Goal: Information Seeking & Learning: Find specific page/section

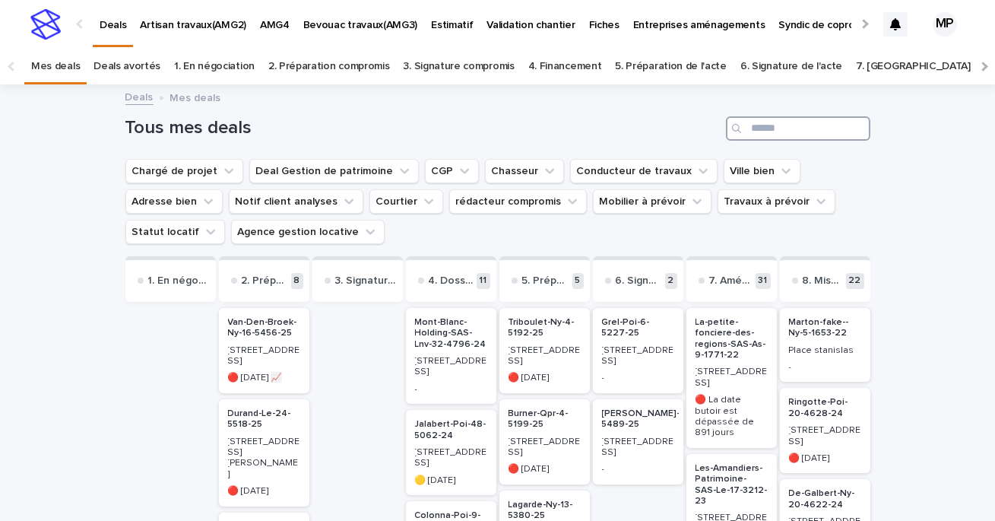
click at [785, 134] on input "Search" at bounding box center [798, 128] width 144 height 24
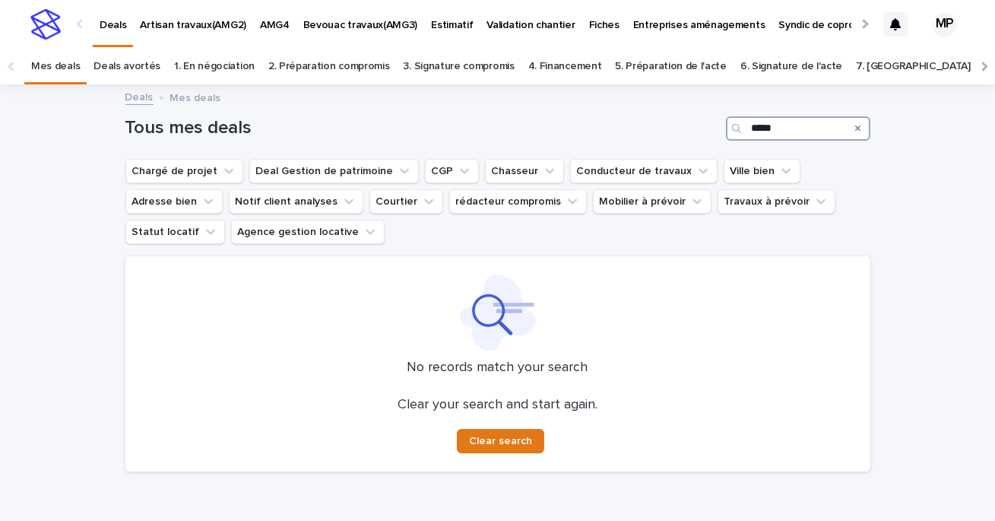
type input "*****"
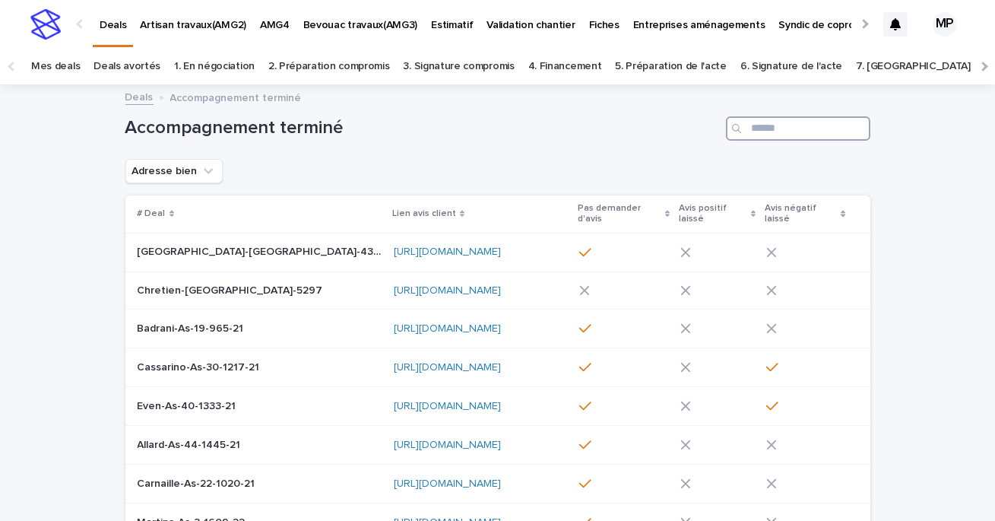
click at [790, 128] on input "Search" at bounding box center [798, 128] width 144 height 24
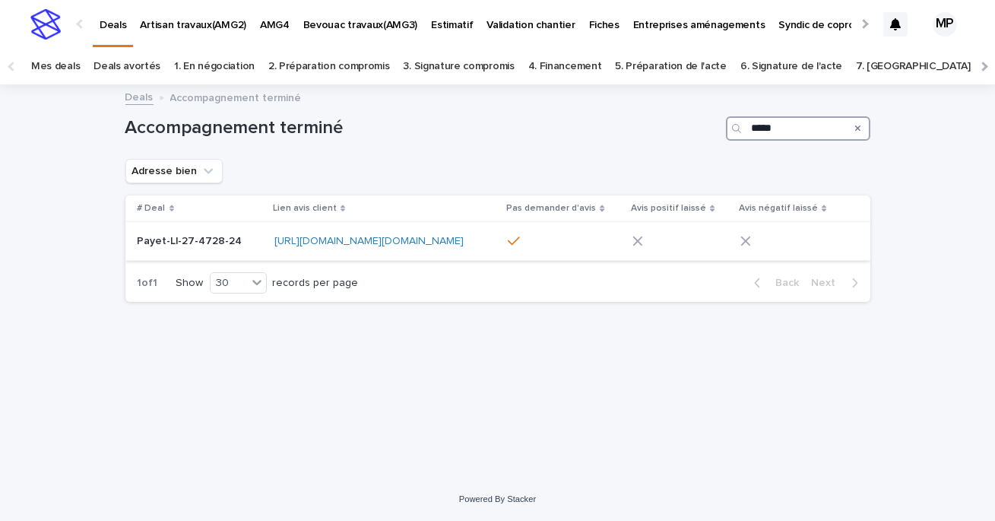
type input "*****"
click at [204, 245] on p "Payet-Ll-27-4728-24" at bounding box center [192, 240] width 108 height 16
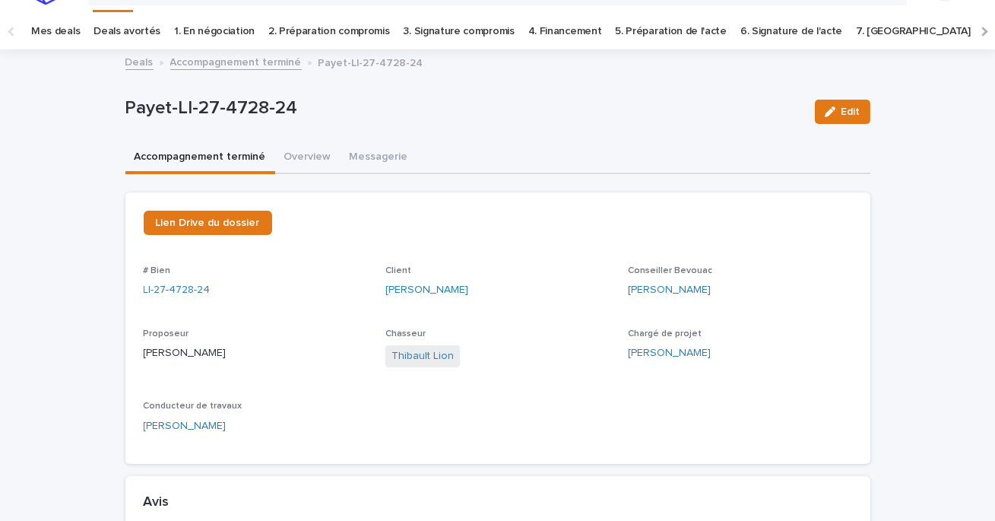
scroll to position [6, 0]
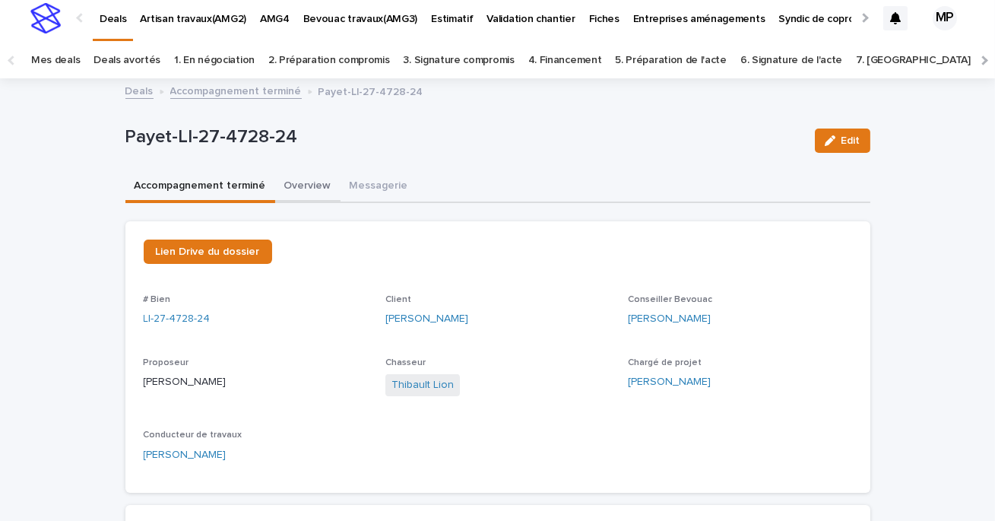
click at [312, 194] on button "Overview" at bounding box center [307, 187] width 65 height 32
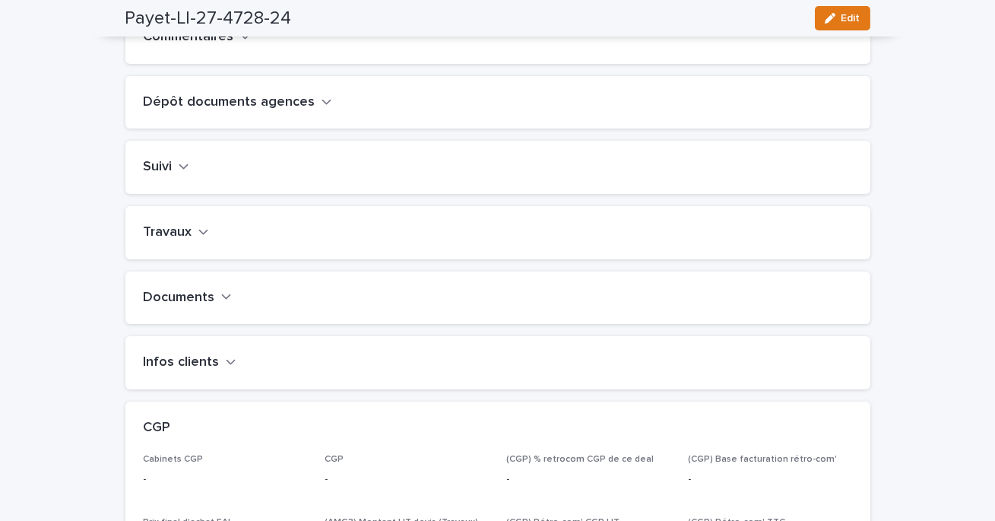
scroll to position [583, 0]
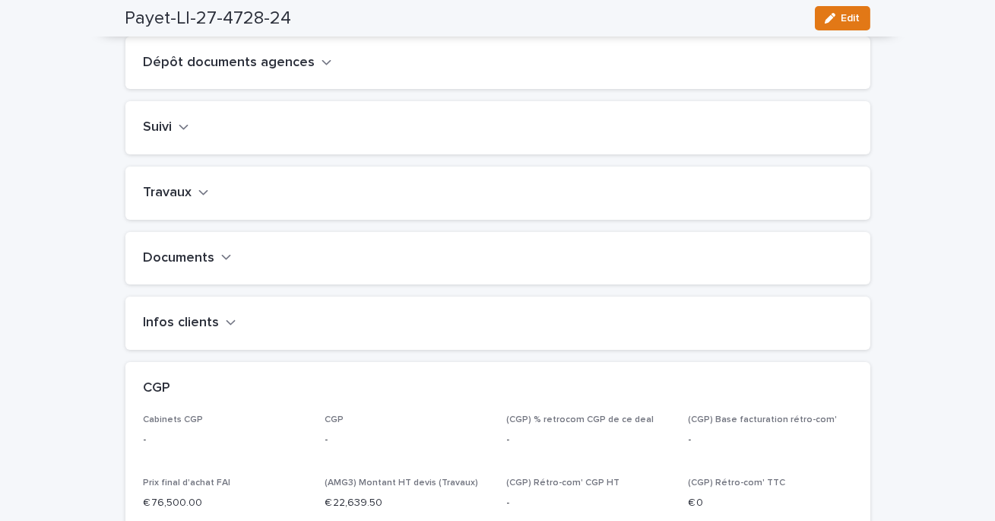
click at [184, 201] on h2 "Travaux" at bounding box center [168, 193] width 49 height 17
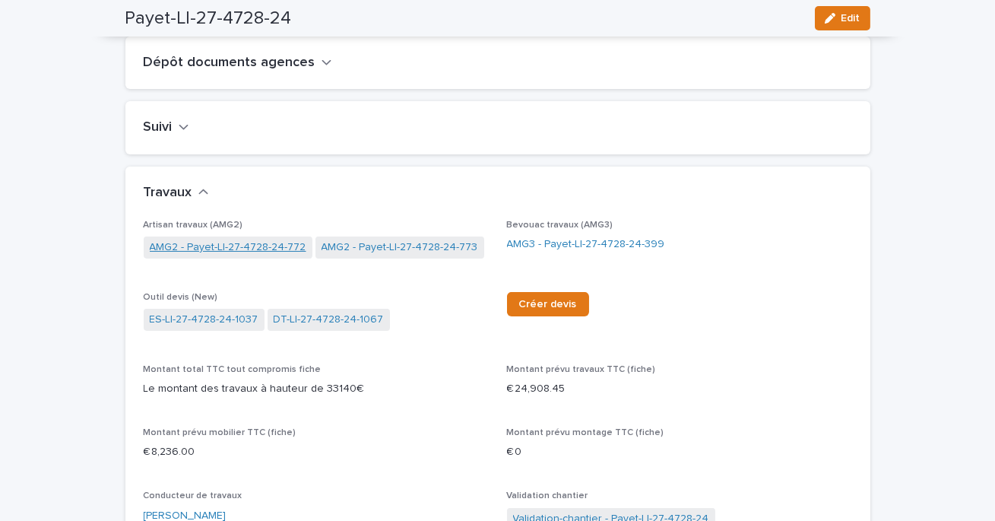
click at [264, 255] on link "AMG2 - Payet-Ll-27-4728-24-772" at bounding box center [228, 248] width 157 height 16
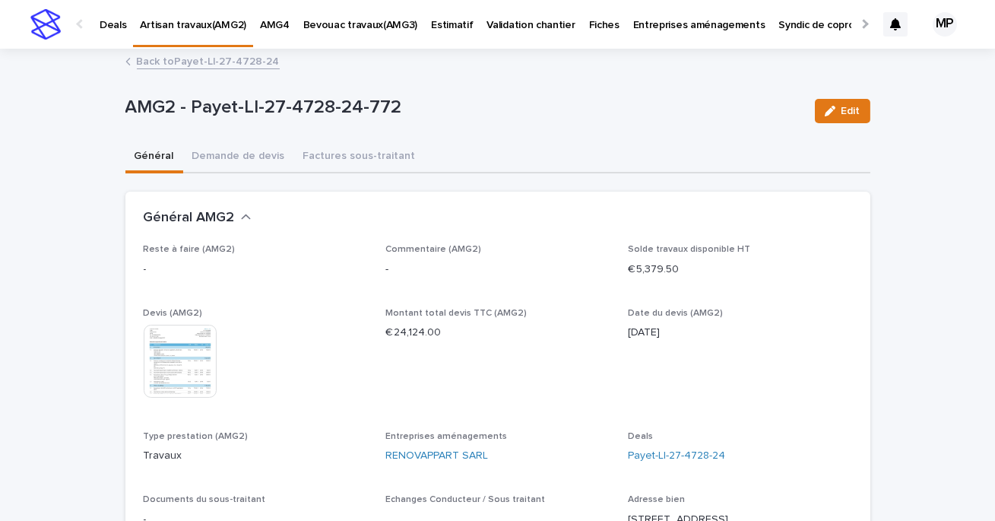
click at [192, 354] on img at bounding box center [180, 361] width 73 height 73
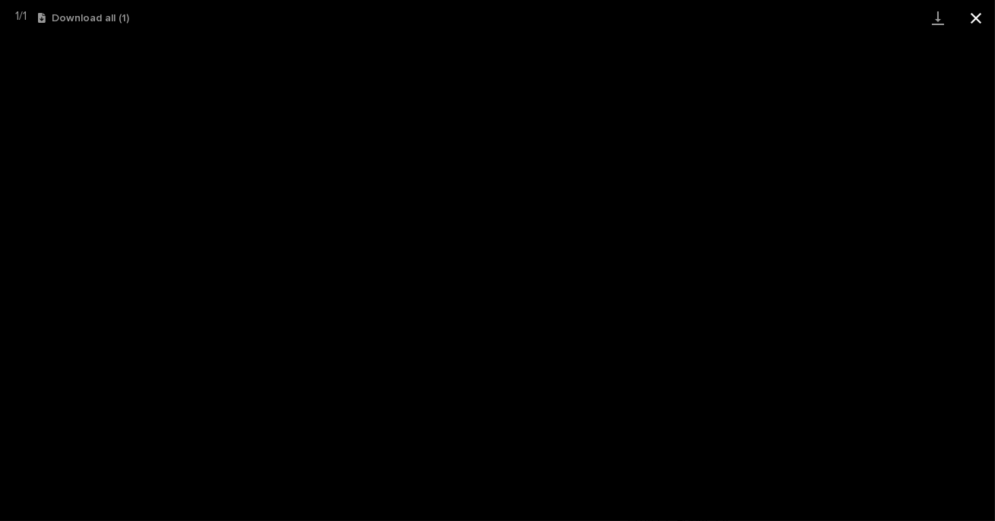
click at [976, 18] on button "Close gallery" at bounding box center [976, 18] width 38 height 36
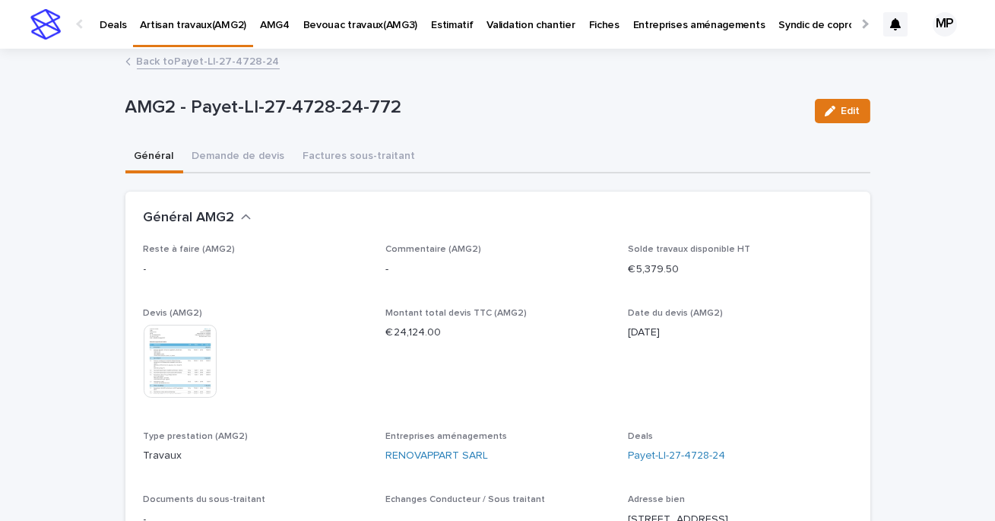
click at [180, 63] on link "Back to Payet-Ll-27-4728-24" at bounding box center [208, 60] width 143 height 17
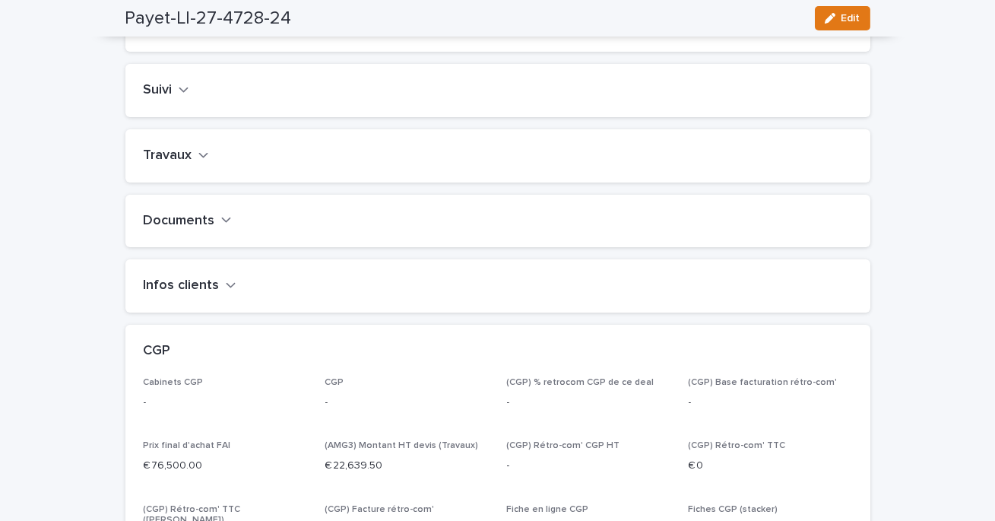
scroll to position [622, 0]
click at [208, 163] on div "Travaux" at bounding box center [495, 154] width 703 height 17
click at [198, 160] on icon "button" at bounding box center [203, 154] width 11 height 14
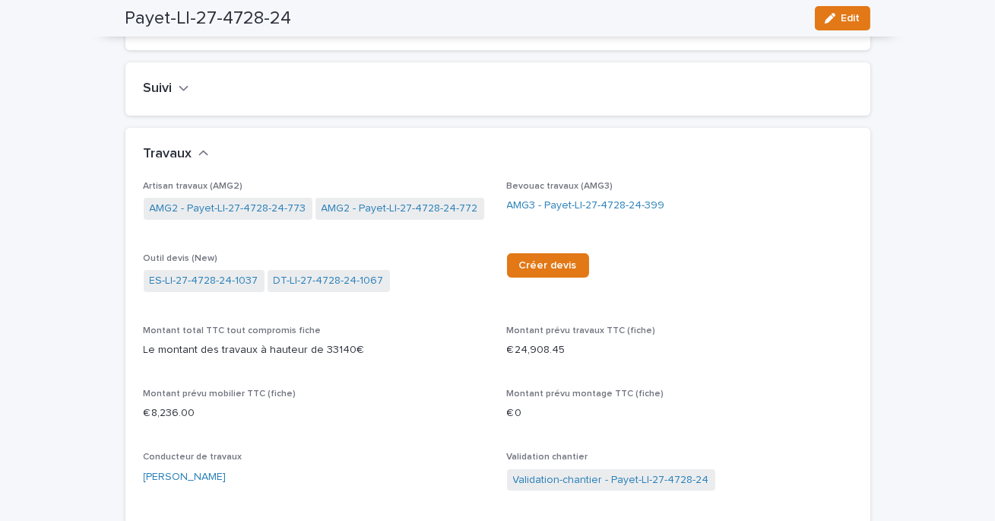
click at [392, 217] on link "AMG2 - Payet-Ll-27-4728-24-772" at bounding box center [400, 209] width 157 height 16
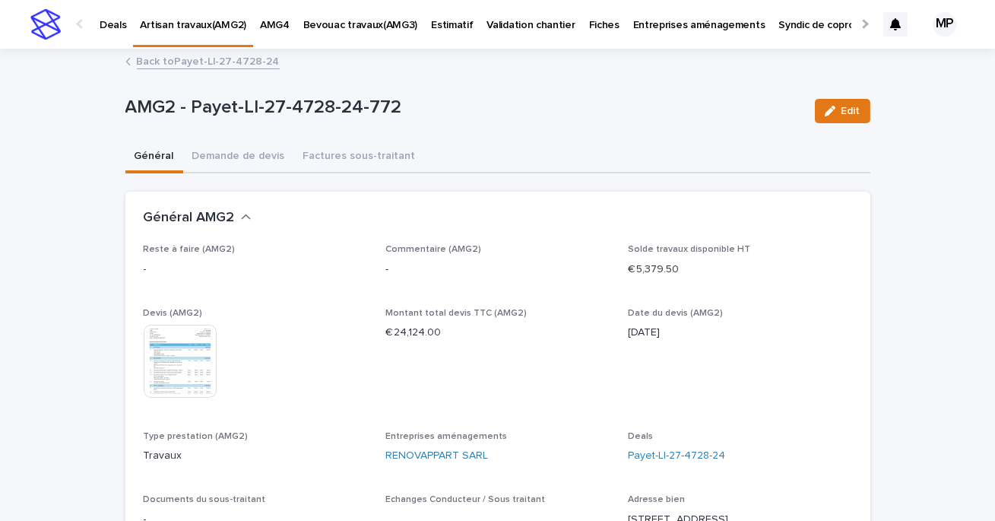
click at [200, 59] on link "Back to Payet-Ll-27-4728-24" at bounding box center [208, 60] width 143 height 17
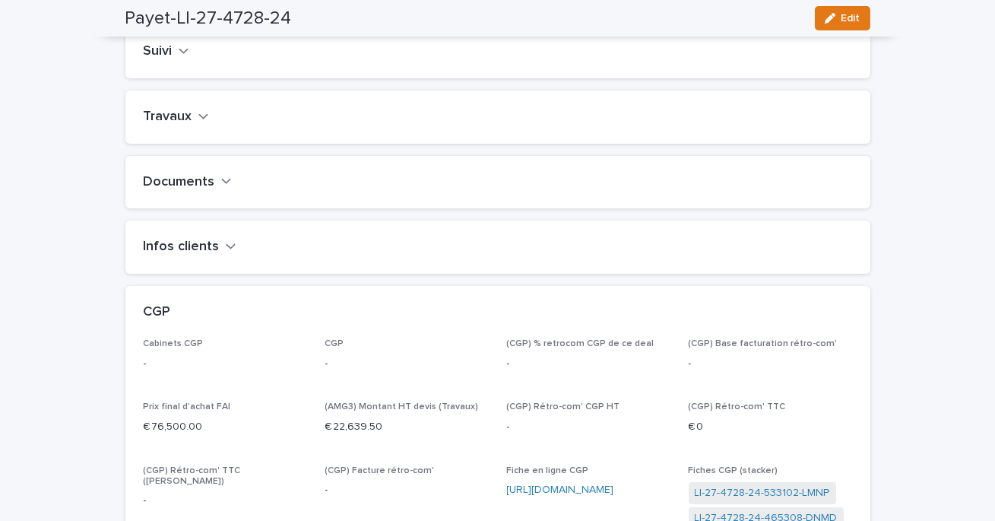
scroll to position [673, 0]
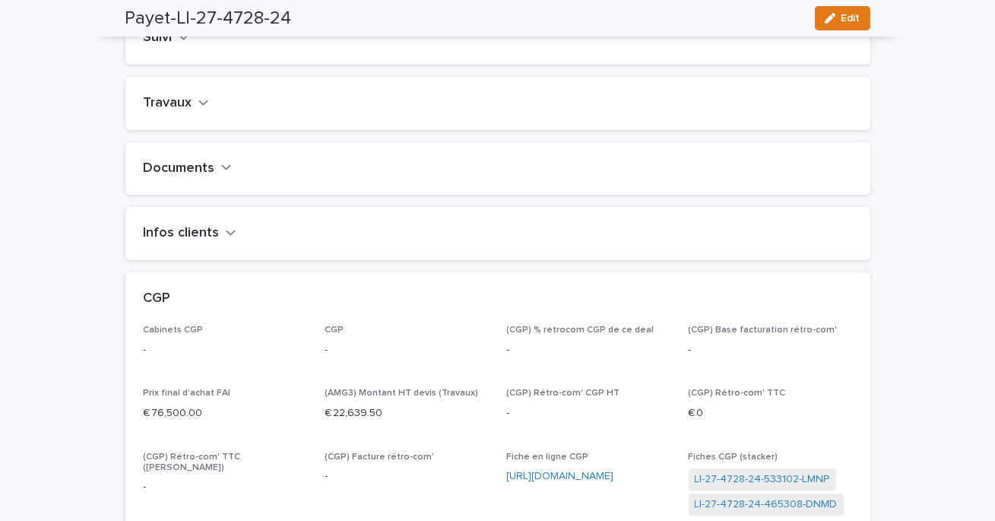
click at [171, 112] on h2 "Travaux" at bounding box center [168, 103] width 49 height 17
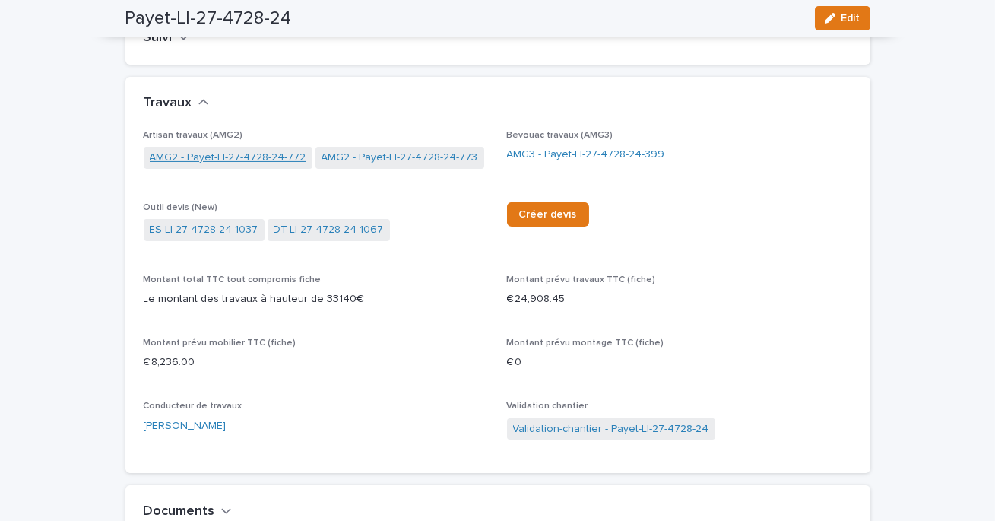
click at [231, 166] on link "AMG2 - Payet-Ll-27-4728-24-772" at bounding box center [228, 158] width 157 height 16
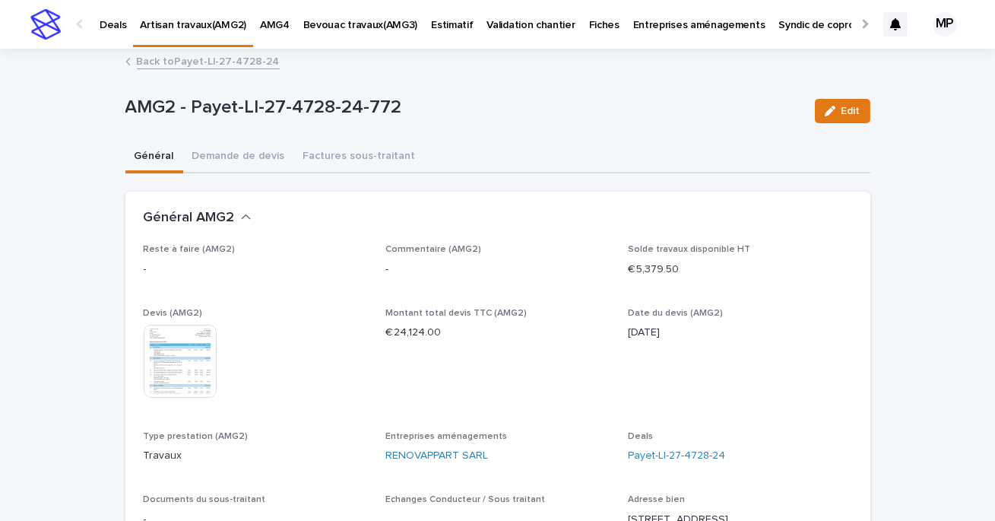
click at [201, 60] on link "Back to Payet-Ll-27-4728-24" at bounding box center [208, 60] width 143 height 17
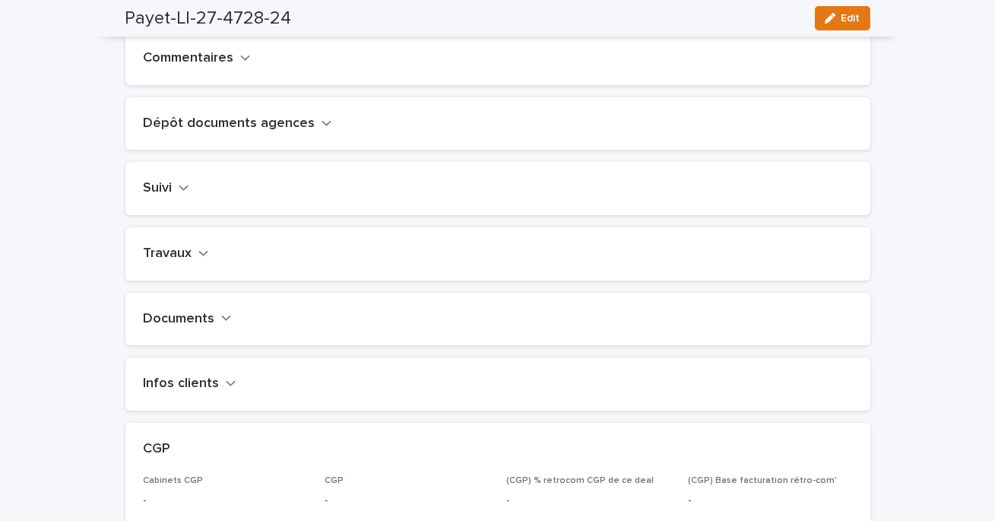
scroll to position [461, 0]
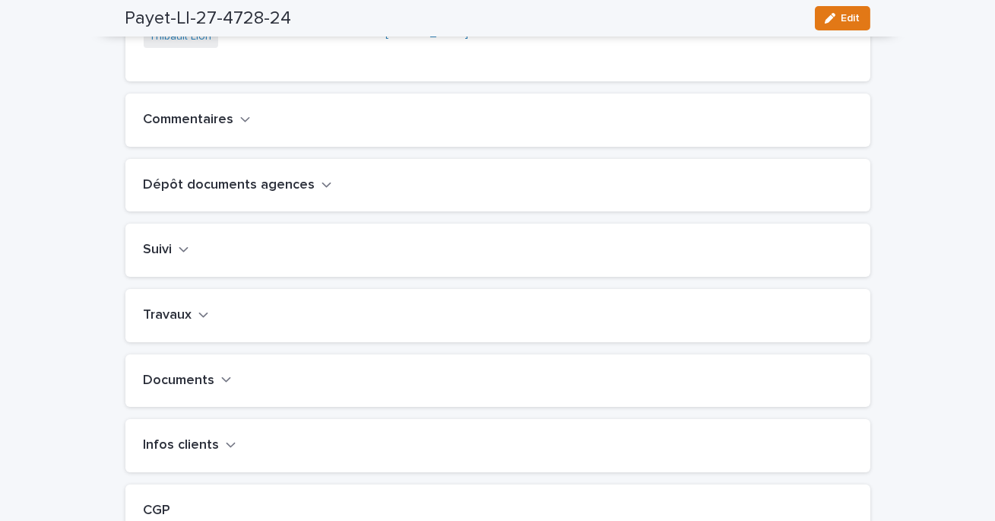
click at [202, 322] on icon "button" at bounding box center [203, 315] width 11 height 14
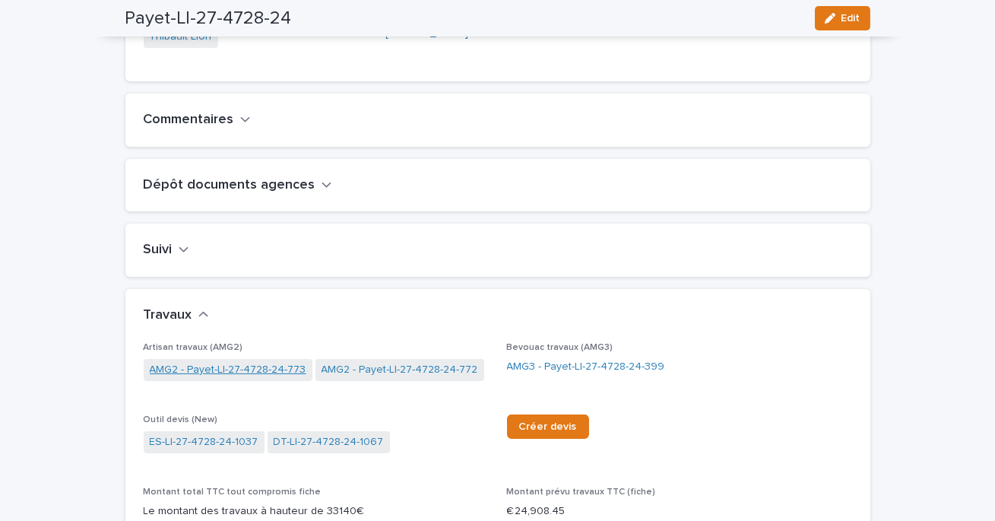
click at [252, 378] on link "AMG2 - Payet-Ll-27-4728-24-773" at bounding box center [228, 370] width 157 height 16
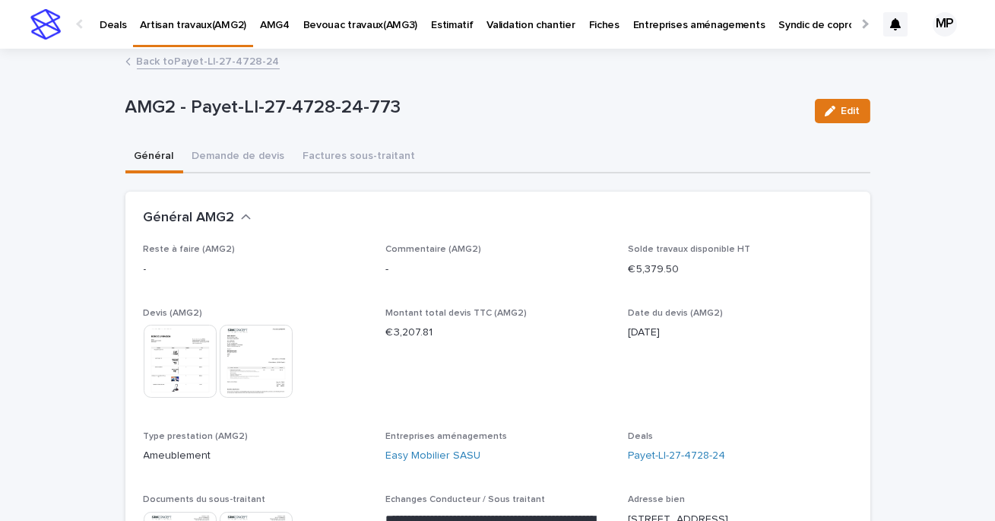
click at [163, 373] on img at bounding box center [180, 361] width 73 height 73
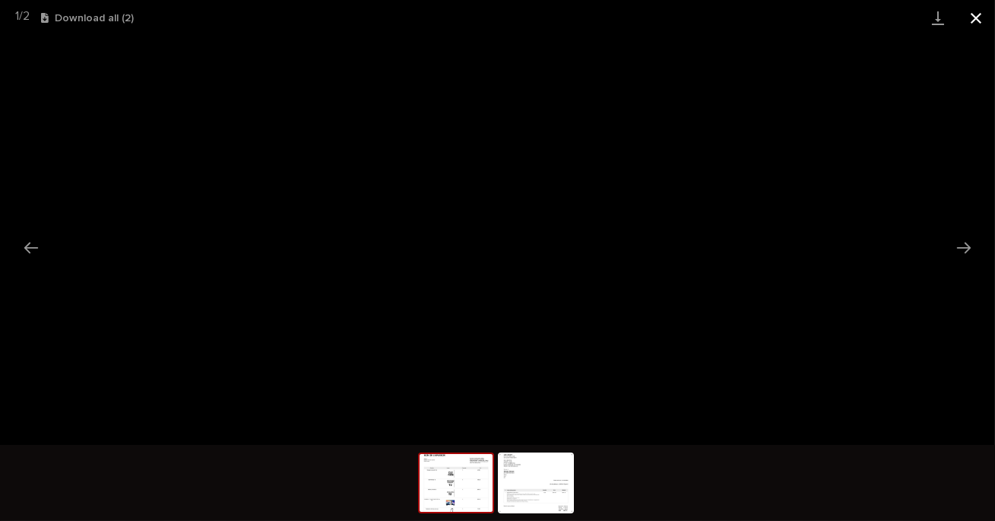
click at [975, 16] on button "Close gallery" at bounding box center [976, 18] width 38 height 36
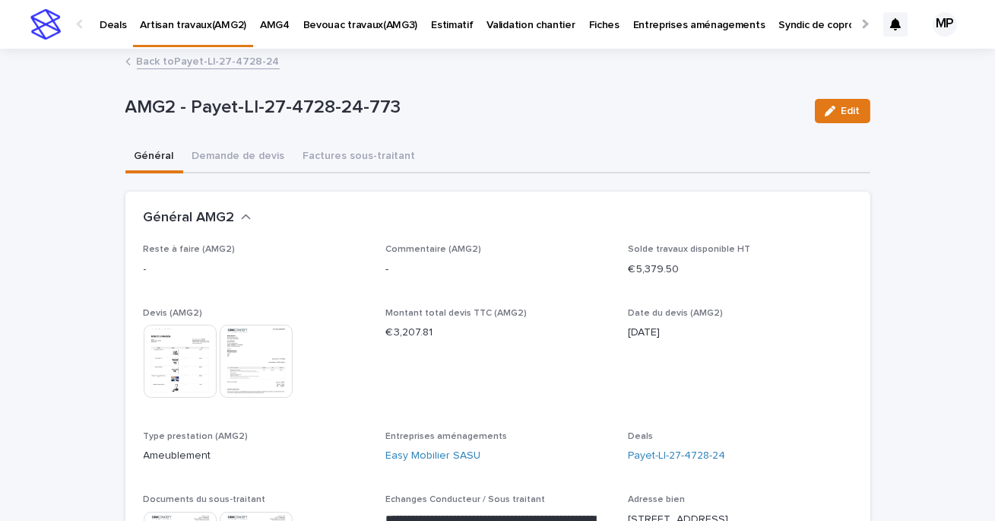
click at [186, 60] on link "Back to Payet-Ll-27-4728-24" at bounding box center [208, 60] width 143 height 17
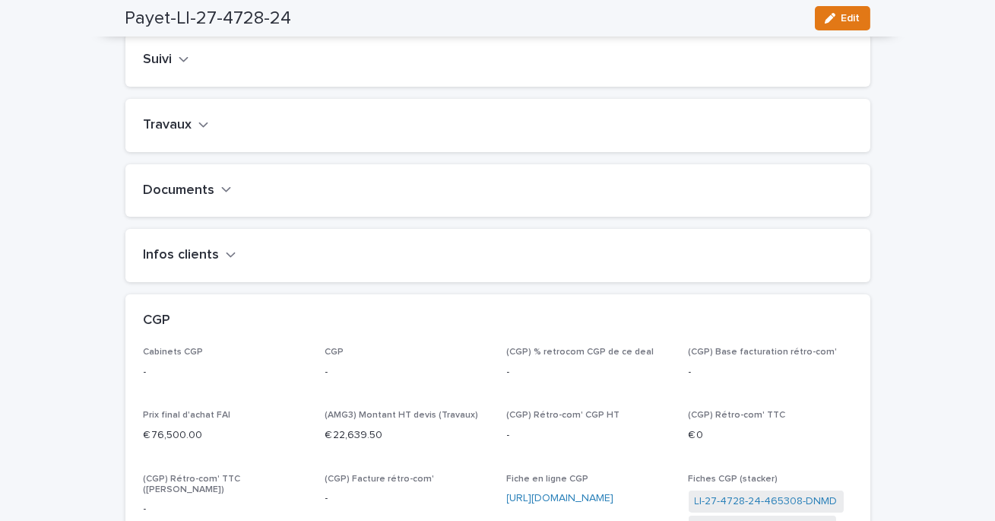
scroll to position [652, 0]
click at [180, 132] on h2 "Travaux" at bounding box center [168, 124] width 49 height 17
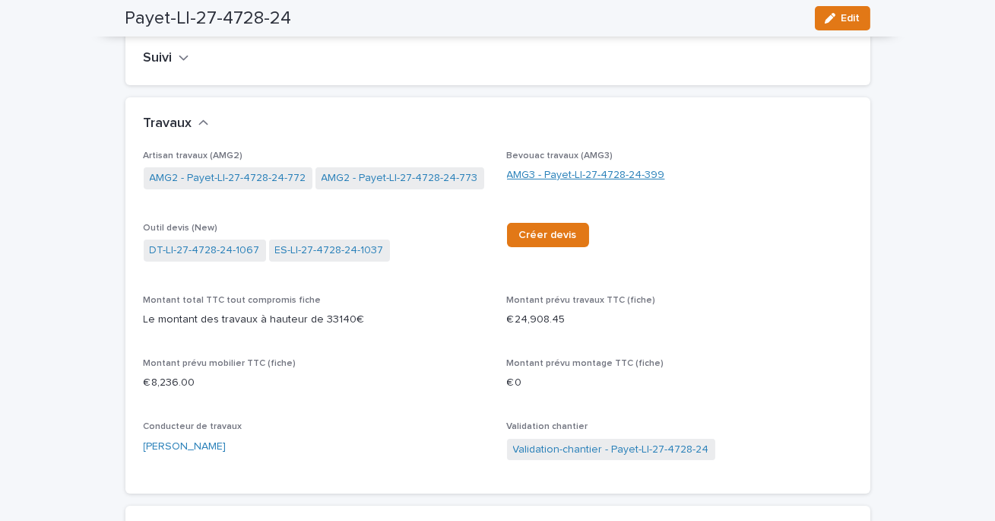
click at [550, 183] on link "AMG3 - Payet-Ll-27-4728-24-399" at bounding box center [586, 175] width 158 height 16
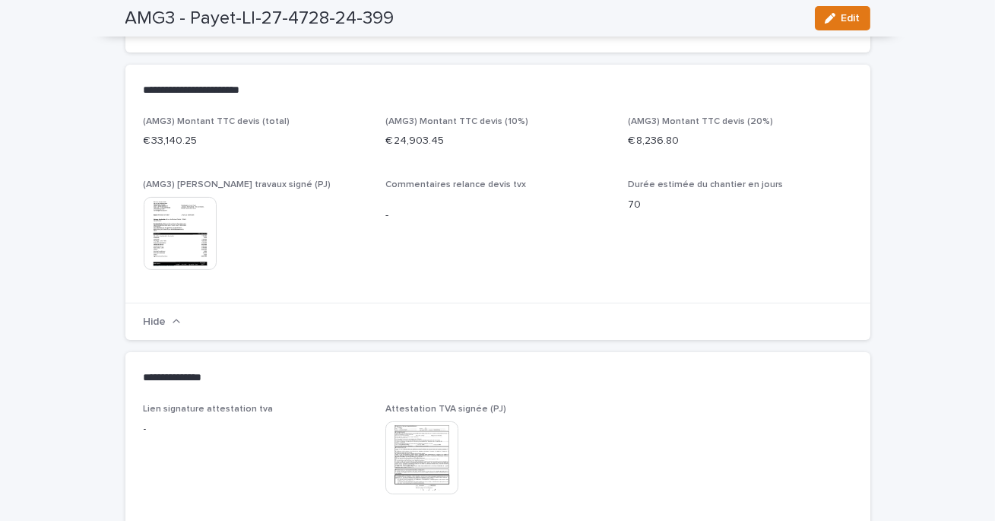
scroll to position [750, 0]
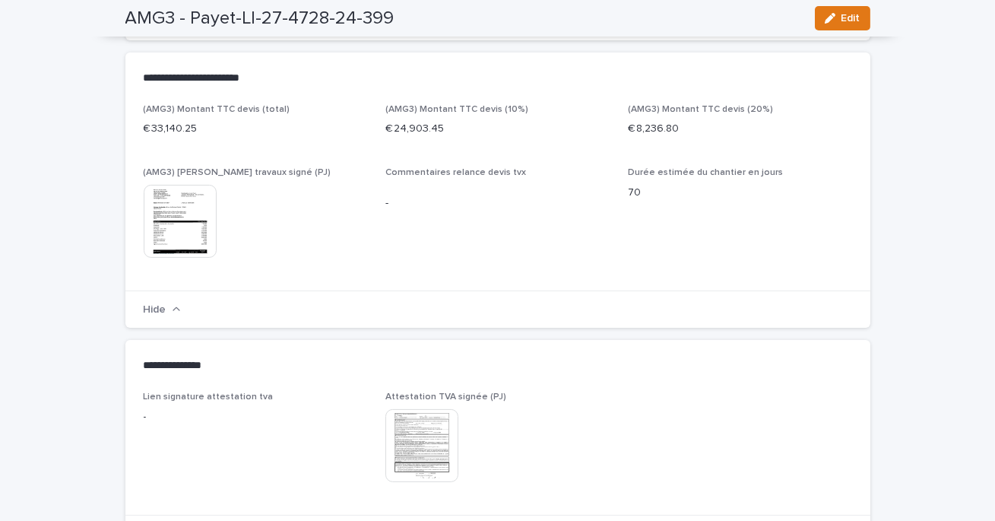
click at [183, 223] on img at bounding box center [180, 221] width 73 height 73
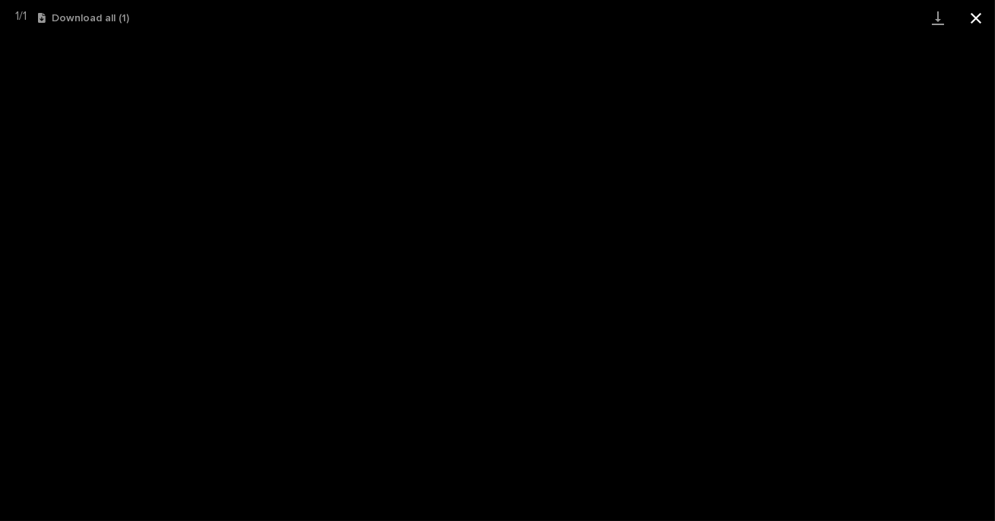
click at [982, 20] on button "Close gallery" at bounding box center [976, 18] width 38 height 36
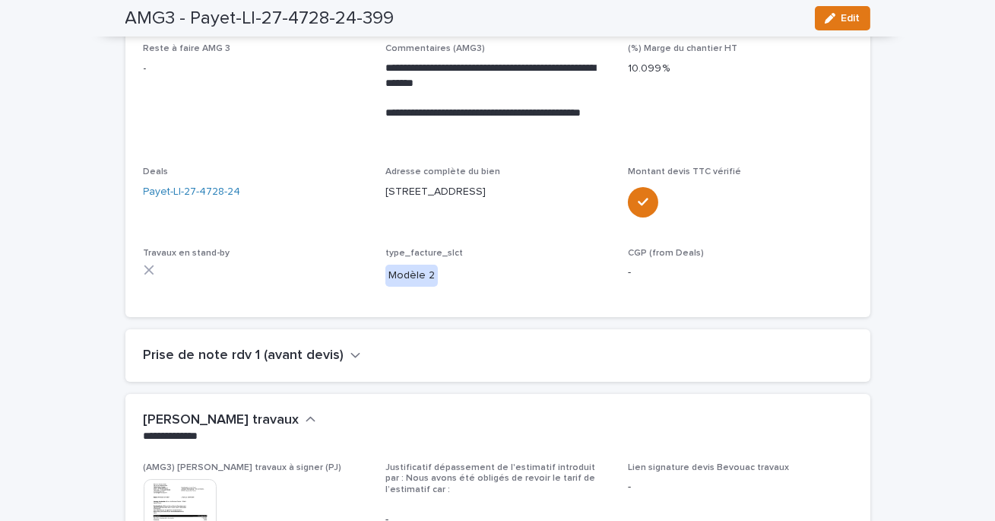
scroll to position [0, 0]
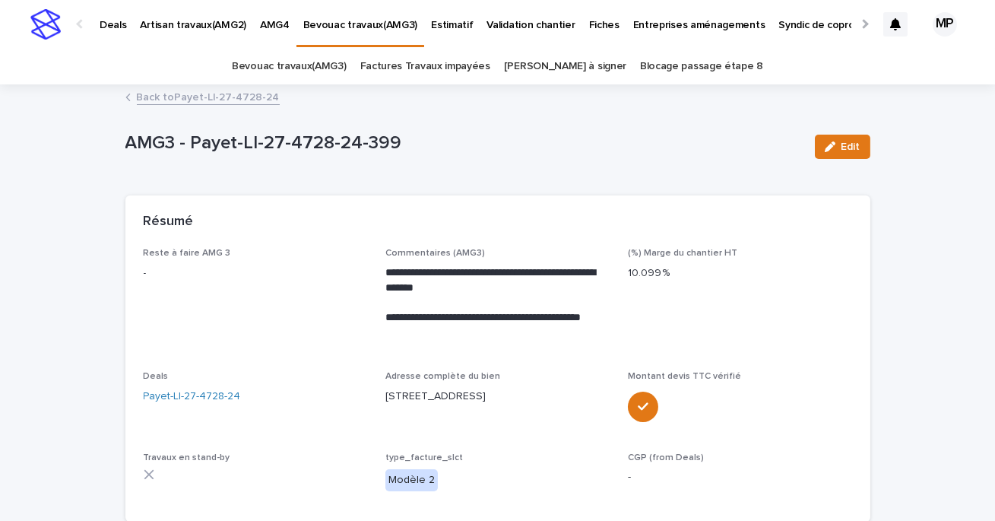
click at [189, 101] on link "Back to Payet-Ll-27-4728-24" at bounding box center [208, 95] width 143 height 17
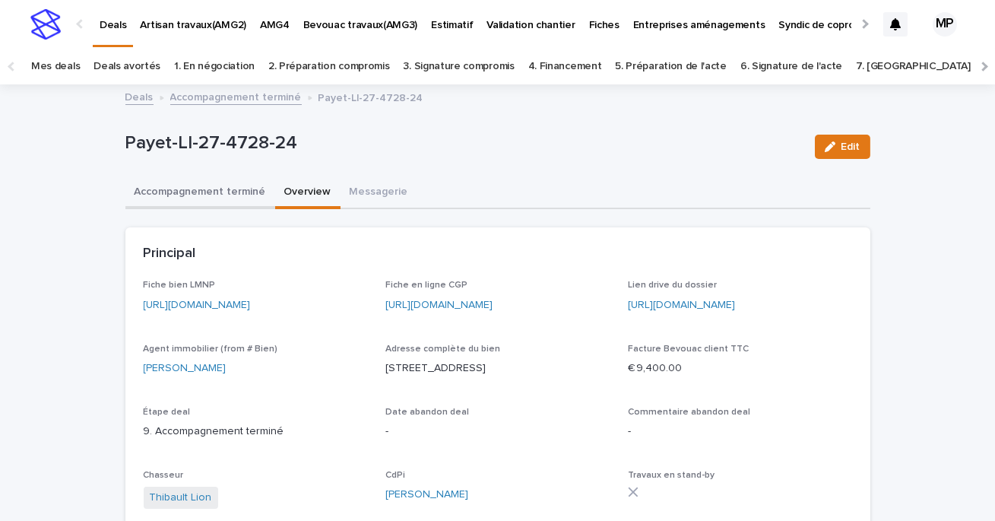
click at [191, 189] on button "Accompagnement terminé" at bounding box center [200, 193] width 150 height 32
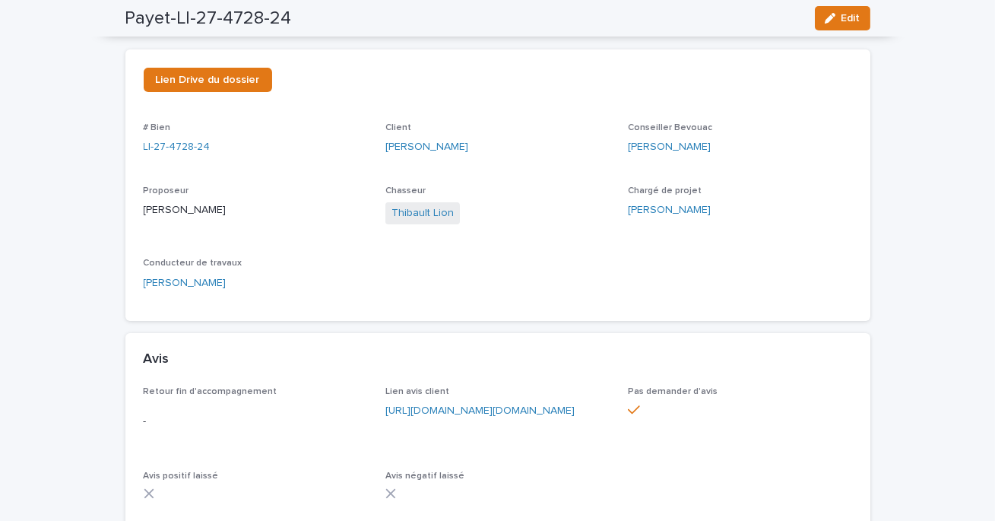
scroll to position [152, 0]
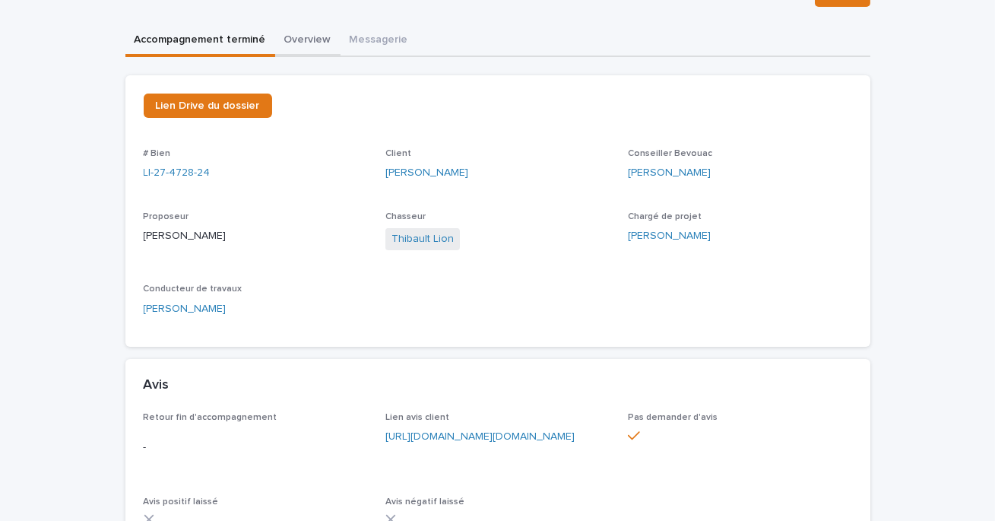
click at [299, 33] on button "Overview" at bounding box center [307, 41] width 65 height 32
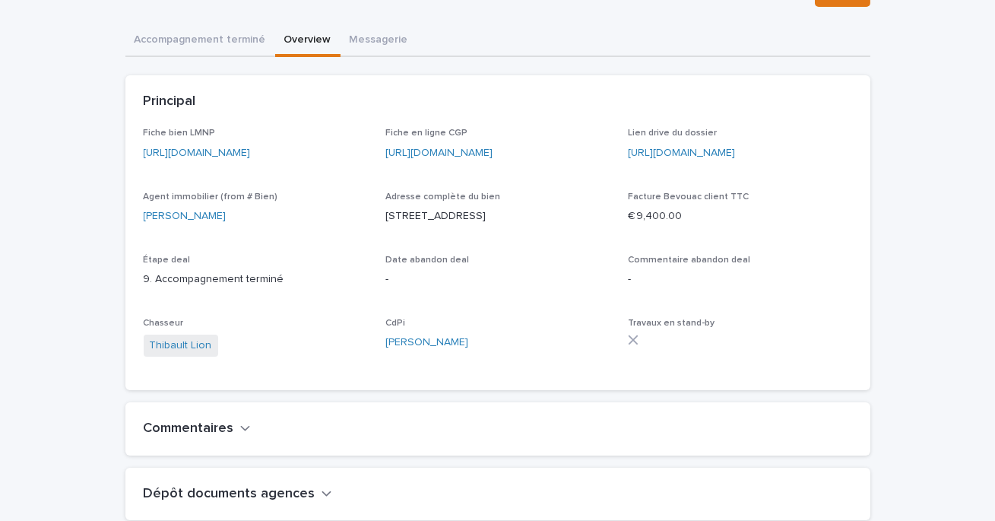
scroll to position [160, 0]
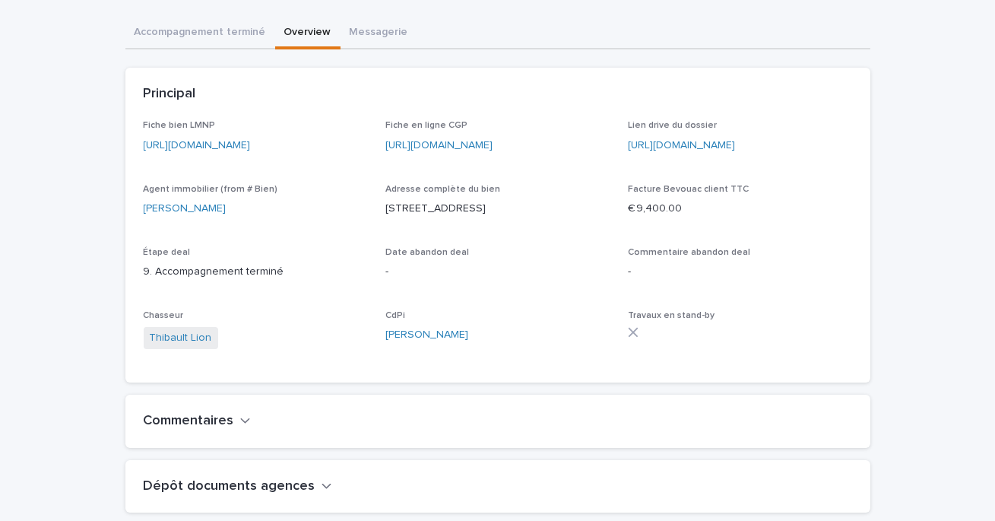
drag, startPoint x: 381, startPoint y: 221, endPoint x: 608, endPoint y: 220, distance: 226.6
click at [608, 220] on div "Fiche bien LMNP [URL][DOMAIN_NAME] Fiche en ligne CGP [URL][DOMAIN_NAME] Lien d…" at bounding box center [498, 242] width 709 height 244
click at [609, 217] on p "[STREET_ADDRESS]" at bounding box center [498, 209] width 224 height 16
drag, startPoint x: 611, startPoint y: 221, endPoint x: 383, endPoint y: 224, distance: 228.1
click at [383, 224] on div "Fiche bien LMNP [URL][DOMAIN_NAME] Fiche en ligne CGP [URL][DOMAIN_NAME] Lien d…" at bounding box center [498, 242] width 709 height 244
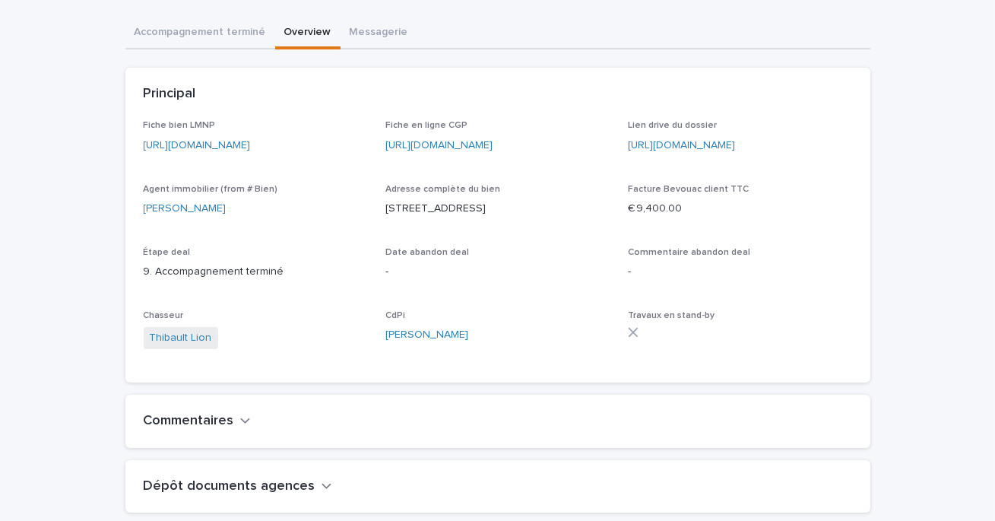
scroll to position [0, 0]
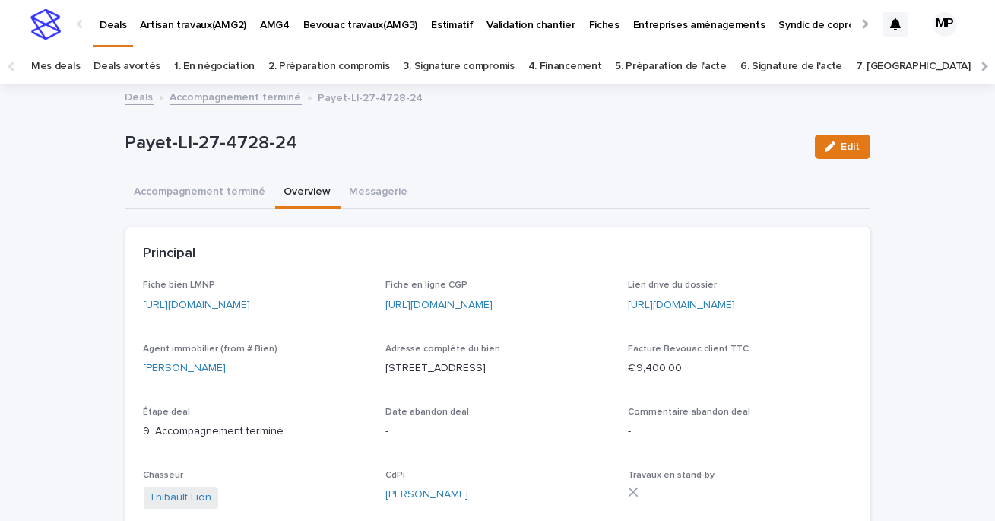
click at [115, 24] on p "Deals" at bounding box center [113, 16] width 27 height 32
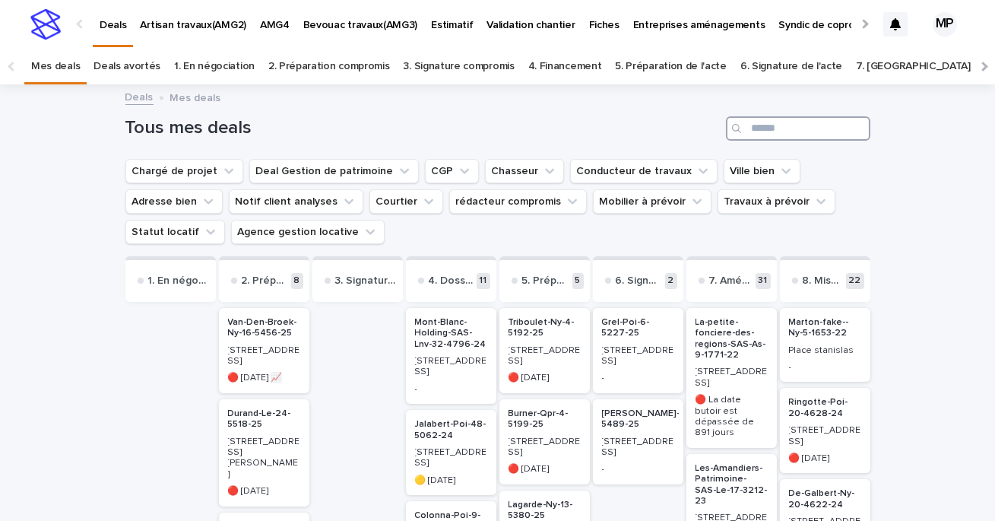
click at [783, 116] on input "Search" at bounding box center [798, 128] width 144 height 24
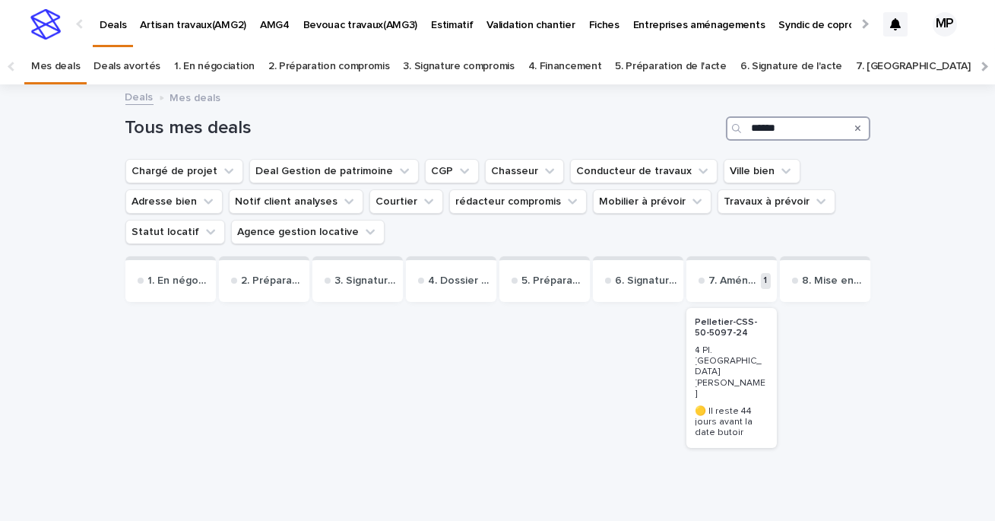
type input "******"
click at [724, 330] on p "Pelletier-CSS-50-5097-24" at bounding box center [732, 328] width 72 height 22
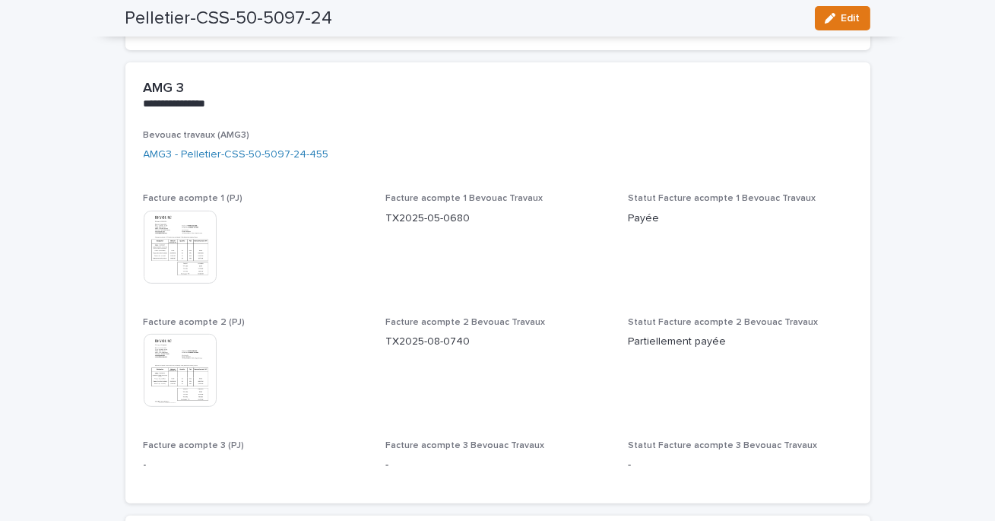
scroll to position [1275, 0]
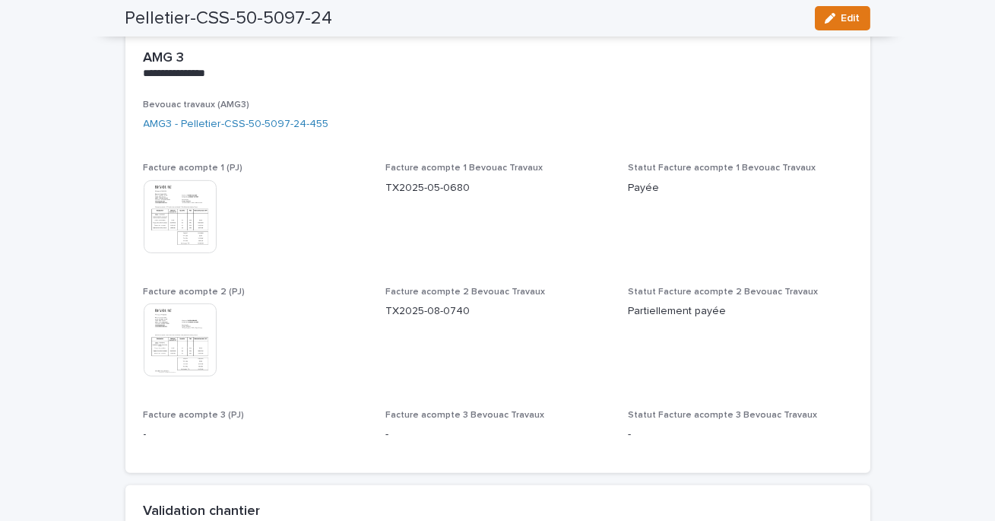
click at [186, 342] on img at bounding box center [180, 339] width 73 height 73
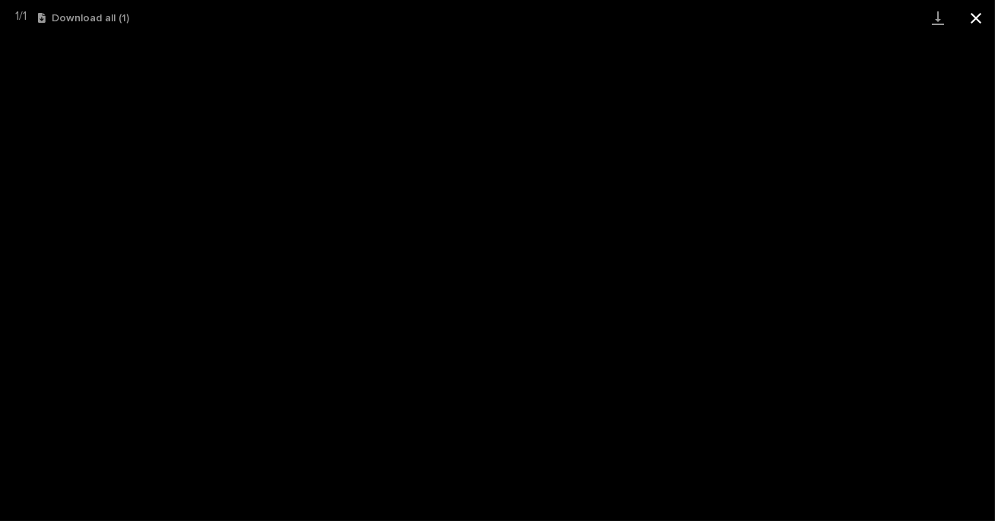
click at [973, 17] on button "Close gallery" at bounding box center [976, 18] width 38 height 36
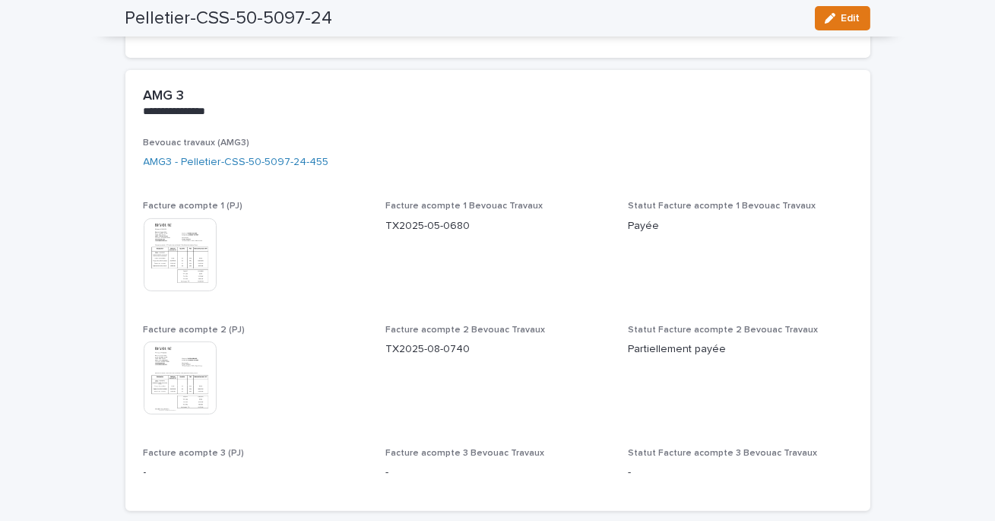
scroll to position [1242, 0]
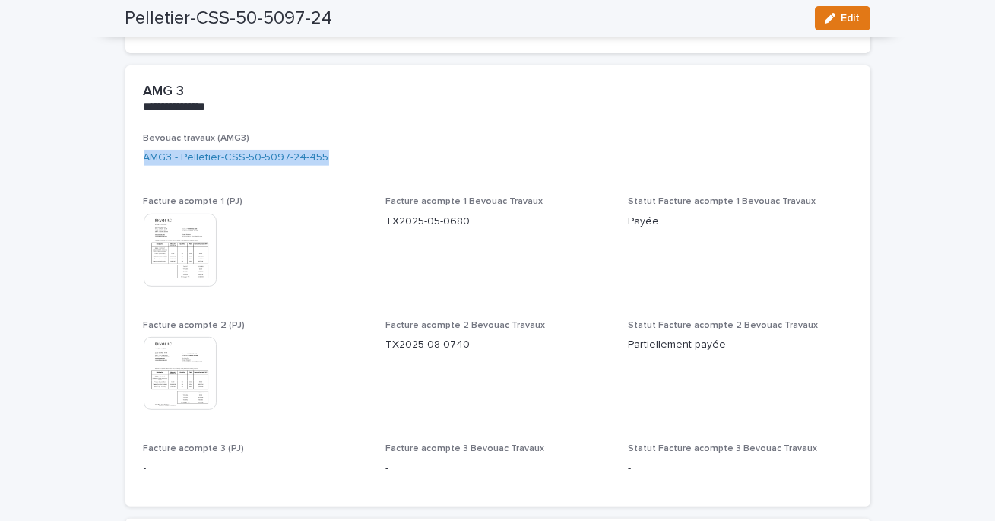
drag, startPoint x: 353, startPoint y: 154, endPoint x: 135, endPoint y: 157, distance: 218.2
click at [135, 157] on div "Bevouac travaux (AMG3) AMG3 - Pelletier-CSS-50-5097-24-455 Facture acompte 1 (P…" at bounding box center [497, 319] width 745 height 373
copy link "AMG3 - Pelletier-CSS-50-5097-24-455"
